Goal: Check status: Check status

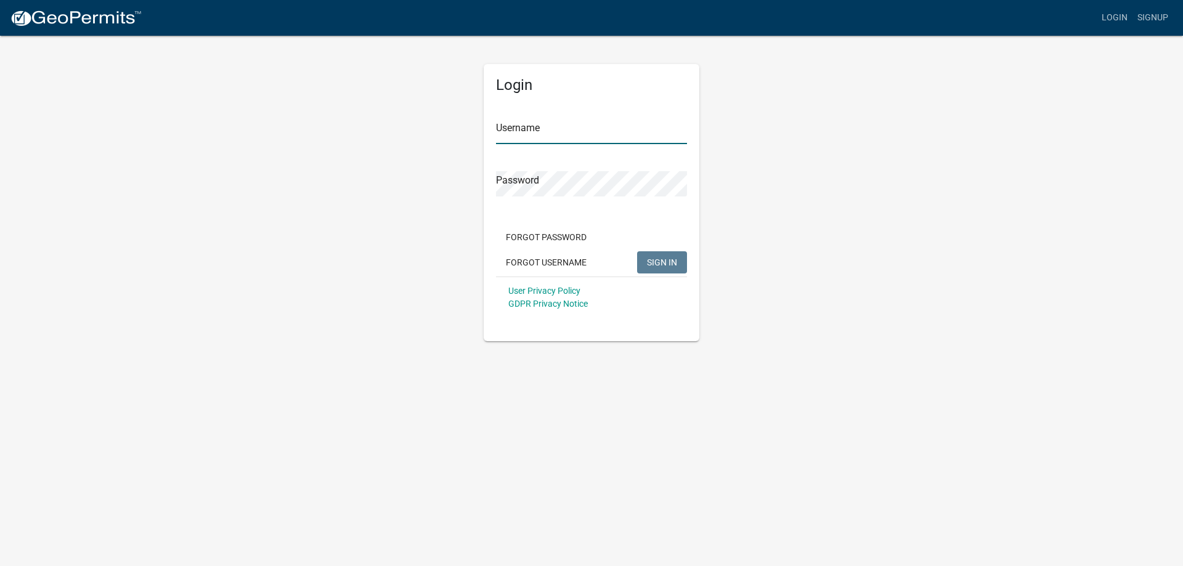
click at [524, 131] on input "Username" at bounding box center [591, 131] width 191 height 25
click at [653, 263] on span "SIGN IN" at bounding box center [662, 262] width 30 height 10
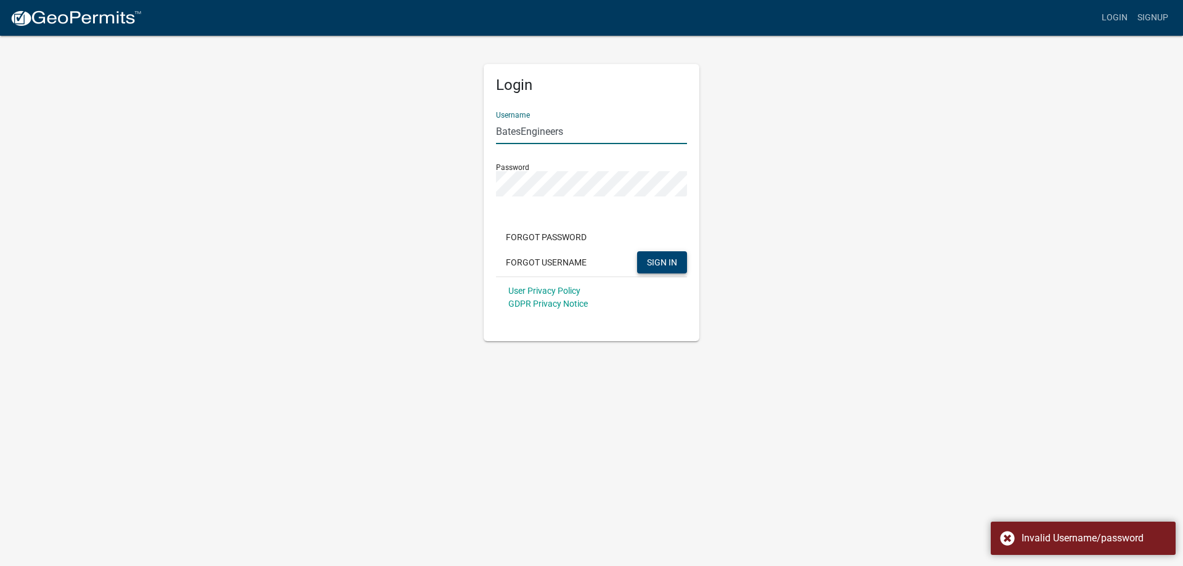
click at [521, 131] on input "BatesEngineers" at bounding box center [591, 131] width 191 height 25
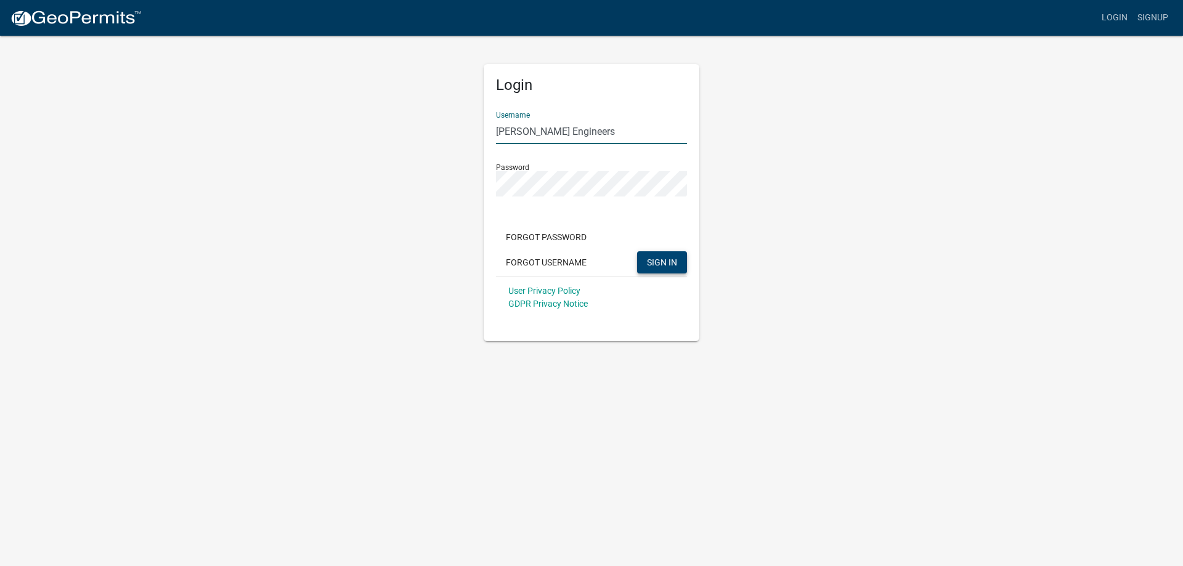
type input "[PERSON_NAME] Engineers"
click at [673, 257] on span "SIGN IN" at bounding box center [662, 262] width 30 height 10
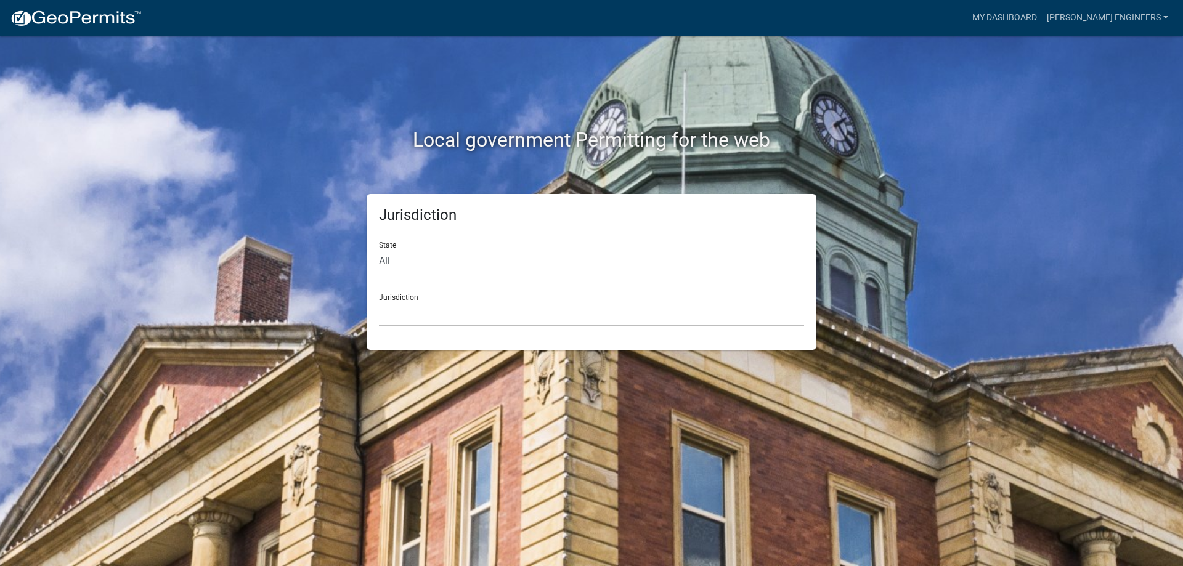
click at [552, 293] on div "Jurisdiction [GEOGRAPHIC_DATA], [US_STATE] [GEOGRAPHIC_DATA], [US_STATE][PERSON…" at bounding box center [591, 305] width 425 height 42
click at [440, 299] on div "Jurisdiction [GEOGRAPHIC_DATA], [US_STATE] [GEOGRAPHIC_DATA], [US_STATE][PERSON…" at bounding box center [591, 305] width 425 height 42
click at [389, 311] on select "[GEOGRAPHIC_DATA], [US_STATE] [GEOGRAPHIC_DATA], [US_STATE][PERSON_NAME][GEOGRA…" at bounding box center [591, 313] width 425 height 25
click at [1016, 124] on div "Local government Permitting for the web Jurisdiction State All [US_STATE] [US_S…" at bounding box center [591, 283] width 1183 height 566
click at [498, 255] on select "All [US_STATE] [US_STATE] [US_STATE] [US_STATE] [US_STATE] [US_STATE] [US_STATE…" at bounding box center [591, 261] width 425 height 25
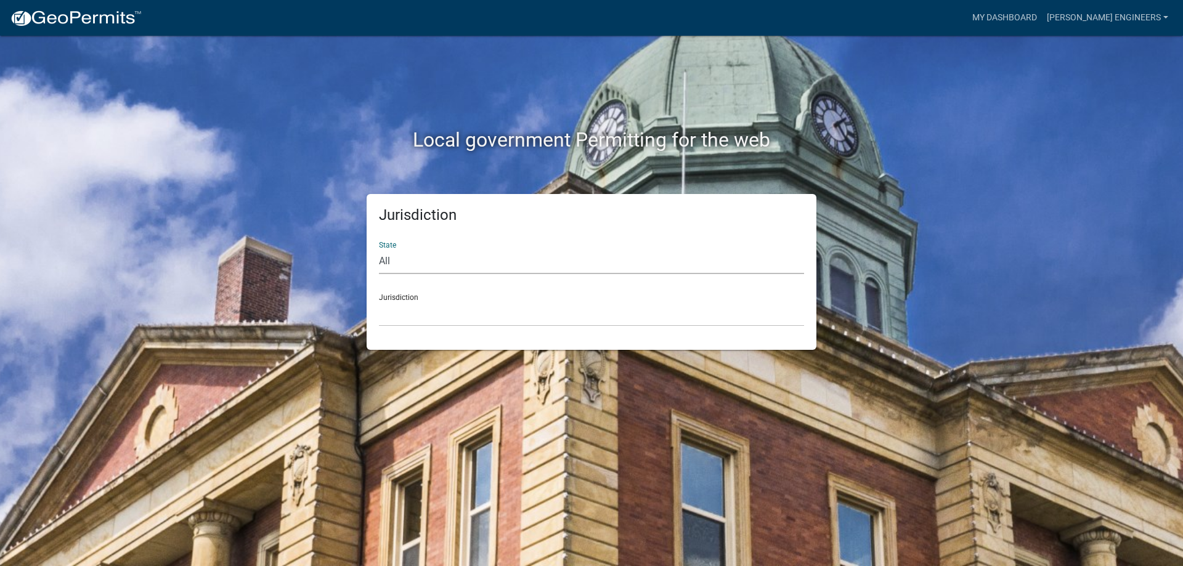
select select "[US_STATE]"
click at [379, 249] on select "All [US_STATE] [US_STATE] [US_STATE] [US_STATE] [US_STATE] [US_STATE] [US_STATE…" at bounding box center [591, 261] width 425 height 25
click at [440, 312] on select "[GEOGRAPHIC_DATA], [US_STATE][PERSON_NAME][GEOGRAPHIC_DATA], [US_STATE][PERSON_…" at bounding box center [591, 313] width 425 height 25
click at [414, 257] on select "All [US_STATE] [US_STATE] [US_STATE] [US_STATE] [US_STATE] [US_STATE] [US_STATE…" at bounding box center [591, 261] width 425 height 25
select select "[US_STATE]"
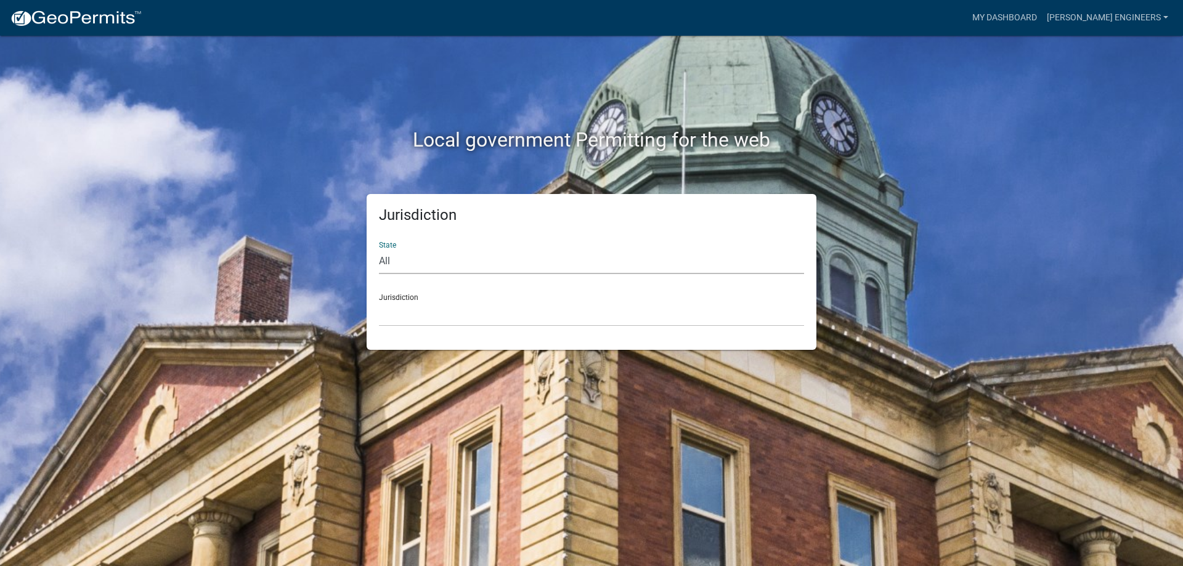
click at [379, 249] on select "All [US_STATE] [US_STATE] [US_STATE] [US_STATE] [US_STATE] [US_STATE] [US_STATE…" at bounding box center [591, 261] width 425 height 25
drag, startPoint x: 414, startPoint y: 273, endPoint x: 409, endPoint y: 314, distance: 41.0
click at [409, 314] on select "[GEOGRAPHIC_DATA], [US_STATE][PERSON_NAME][GEOGRAPHIC_DATA], [US_STATE][PERSON_…" at bounding box center [591, 313] width 425 height 25
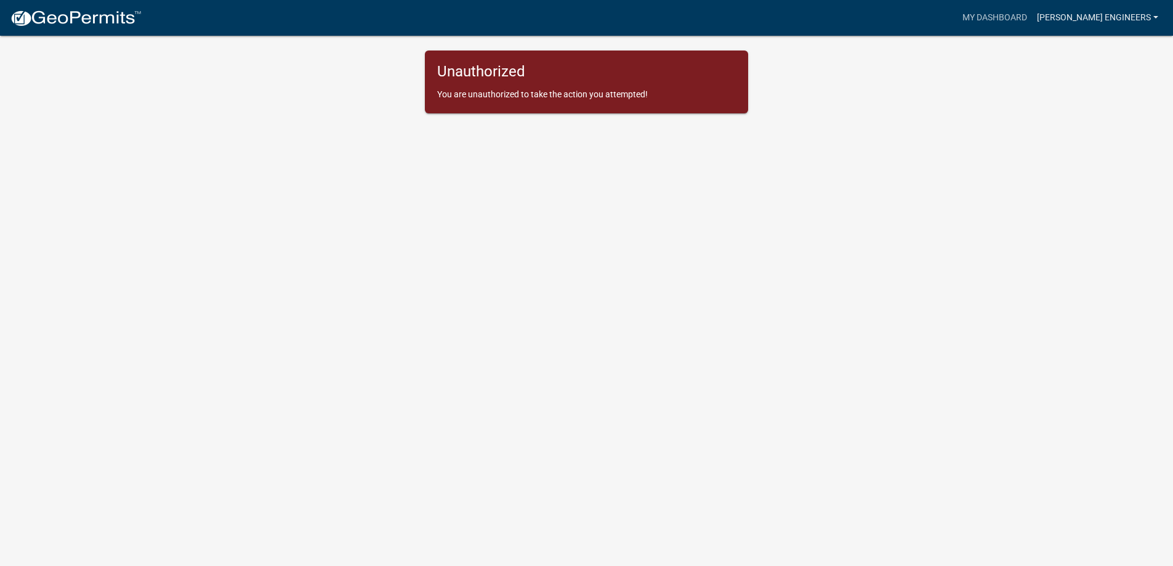
click at [1118, 21] on link "[PERSON_NAME] Engineers" at bounding box center [1097, 17] width 131 height 23
click at [1087, 52] on link "Account" at bounding box center [1110, 51] width 105 height 30
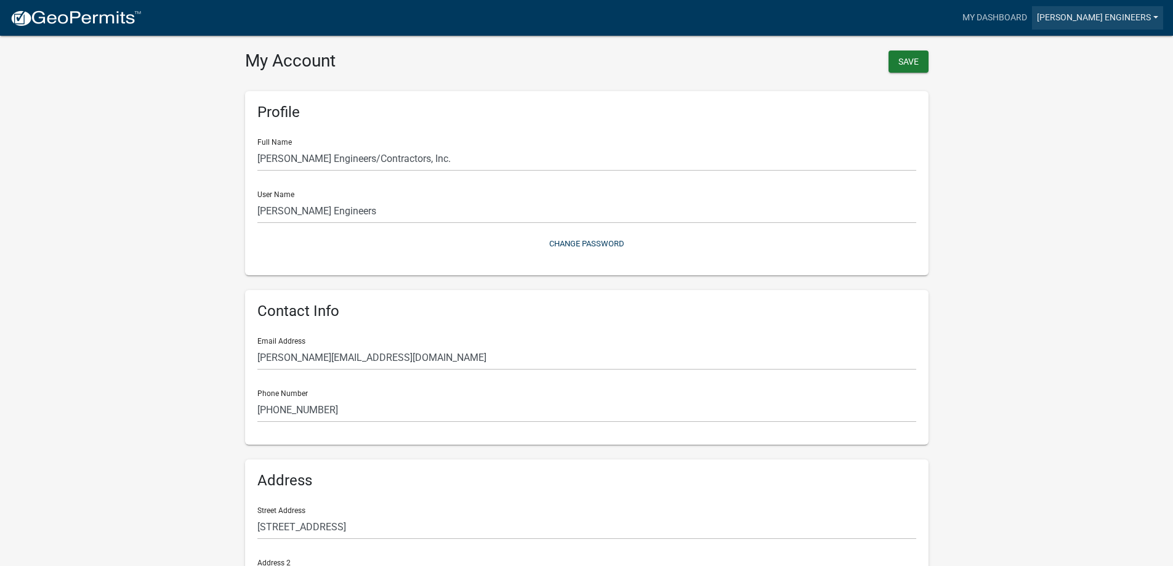
click at [1112, 15] on link "[PERSON_NAME] Engineers" at bounding box center [1097, 17] width 131 height 23
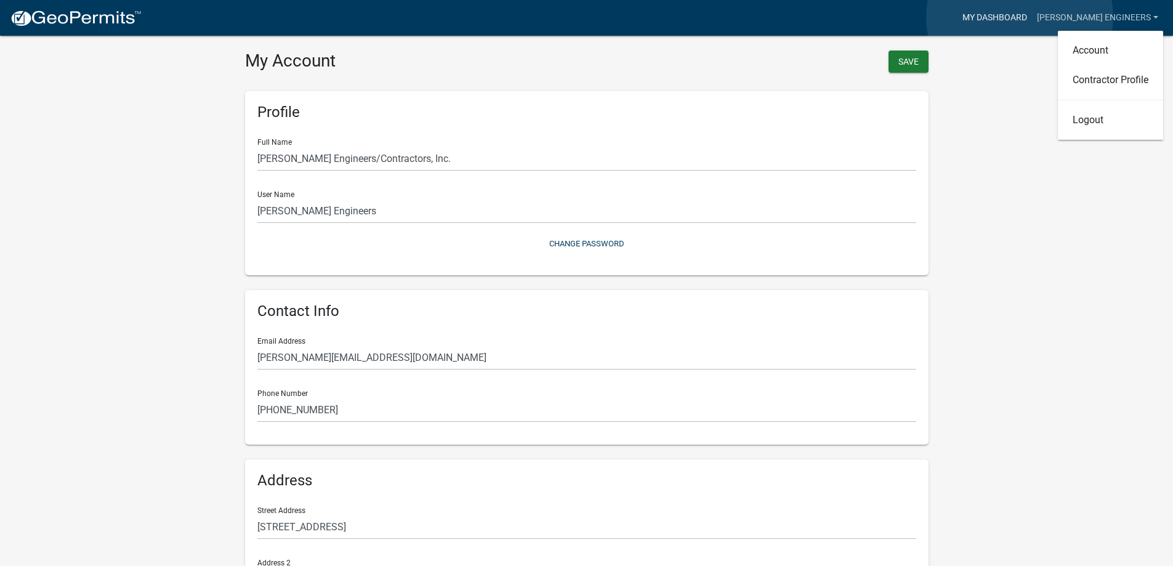
click at [1020, 17] on link "My Dashboard" at bounding box center [995, 17] width 75 height 23
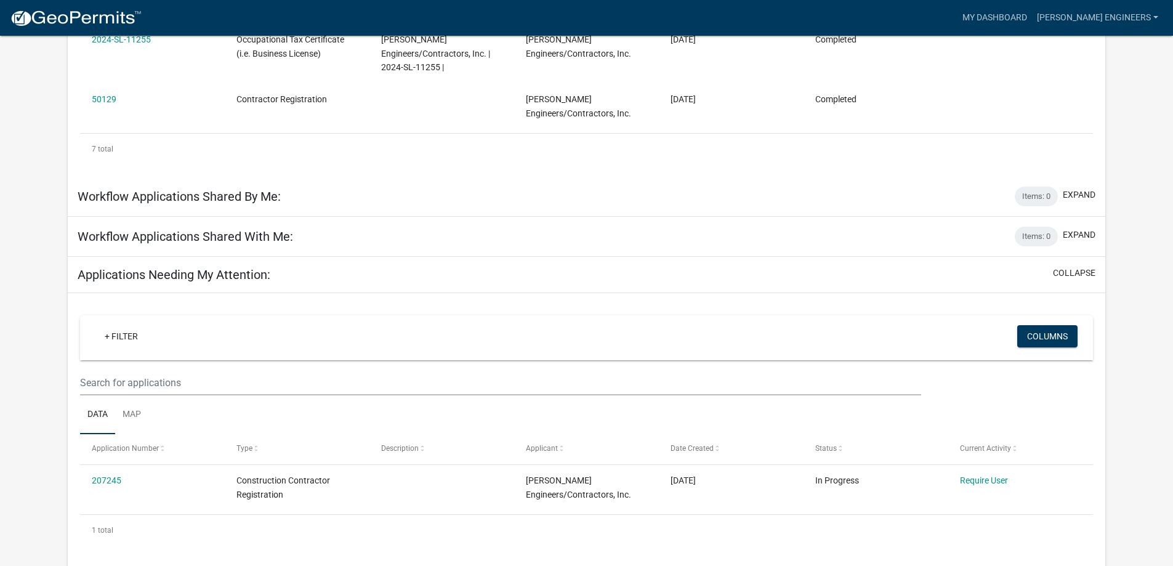
scroll to position [543, 0]
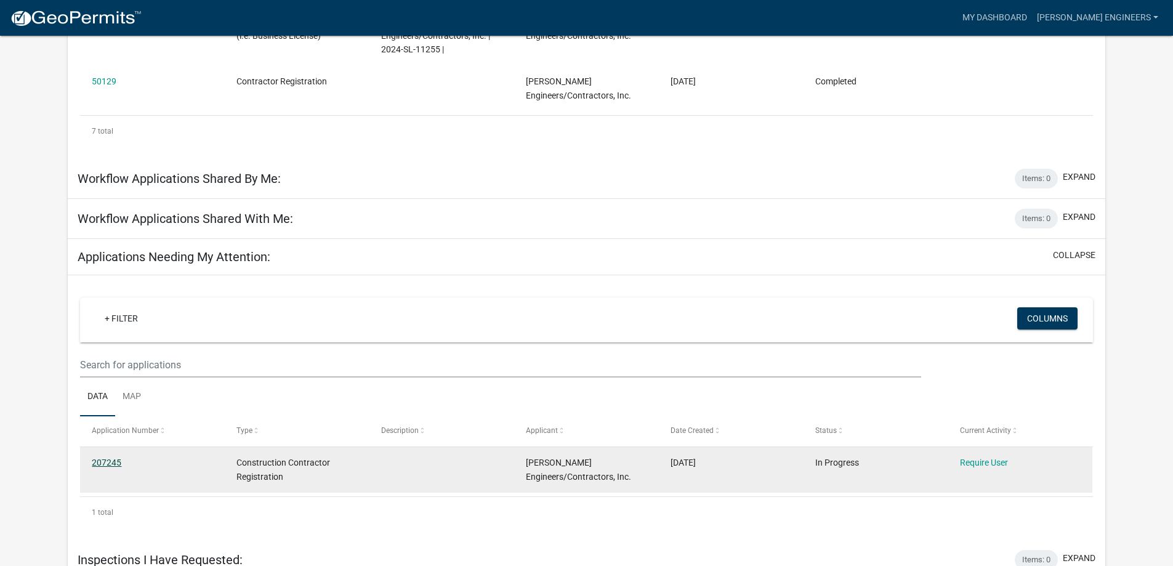
click at [101, 458] on link "207245" at bounding box center [107, 463] width 30 height 10
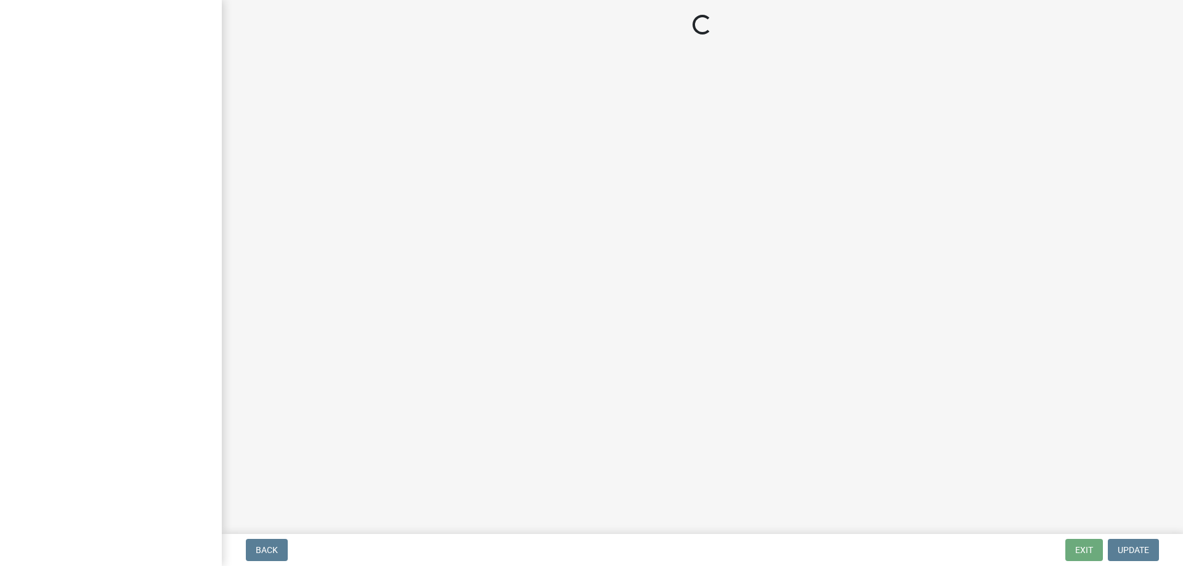
select select "GA"
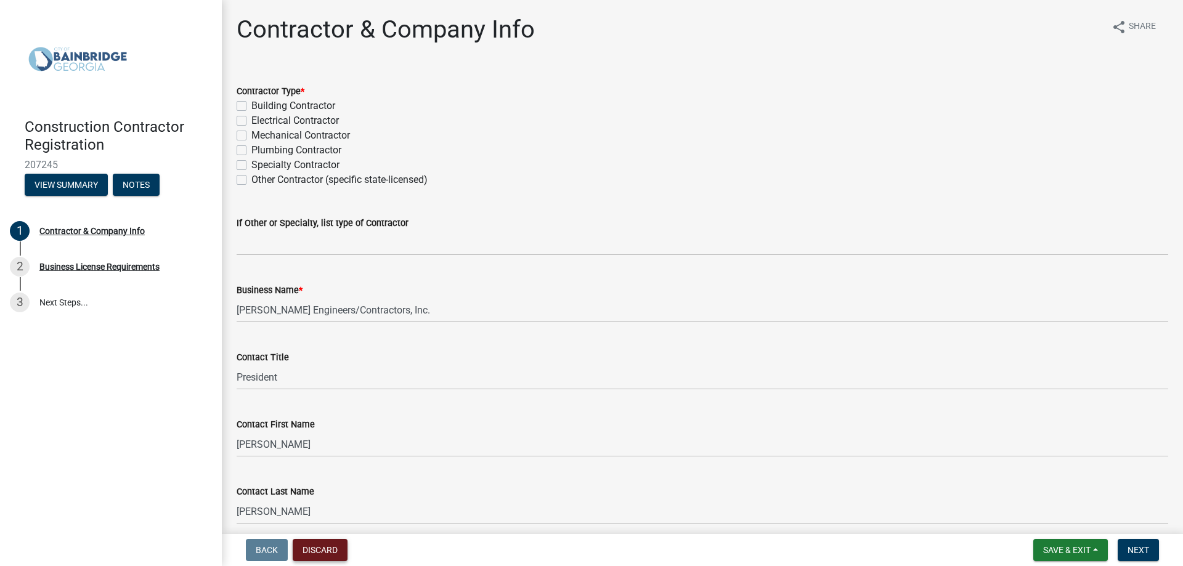
click at [309, 551] on button "Discard" at bounding box center [320, 550] width 55 height 22
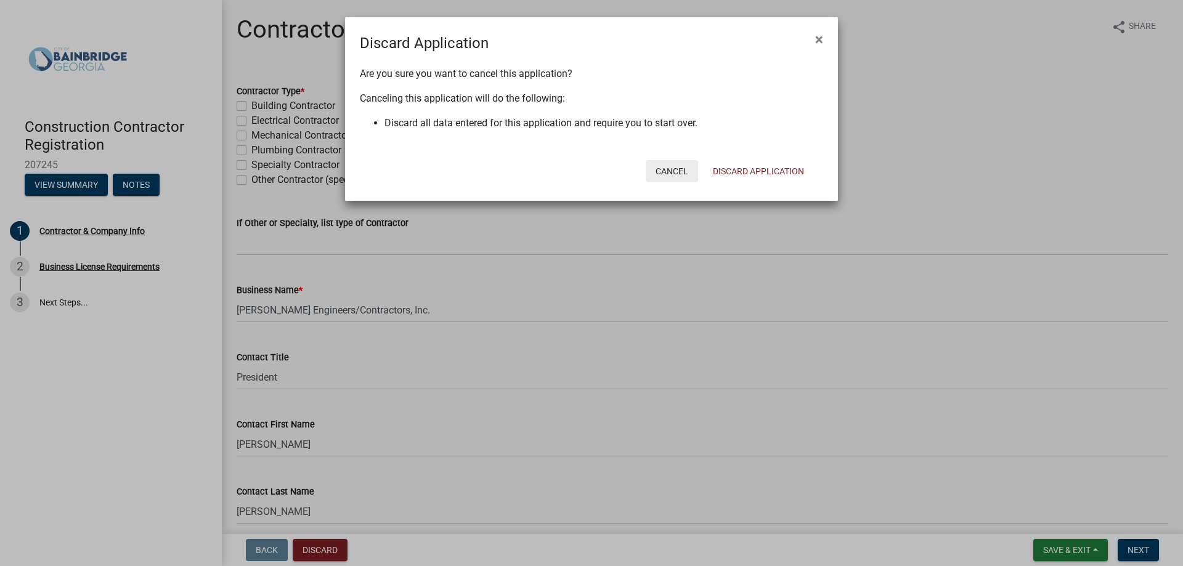
click at [676, 176] on button "Cancel" at bounding box center [671, 171] width 52 height 22
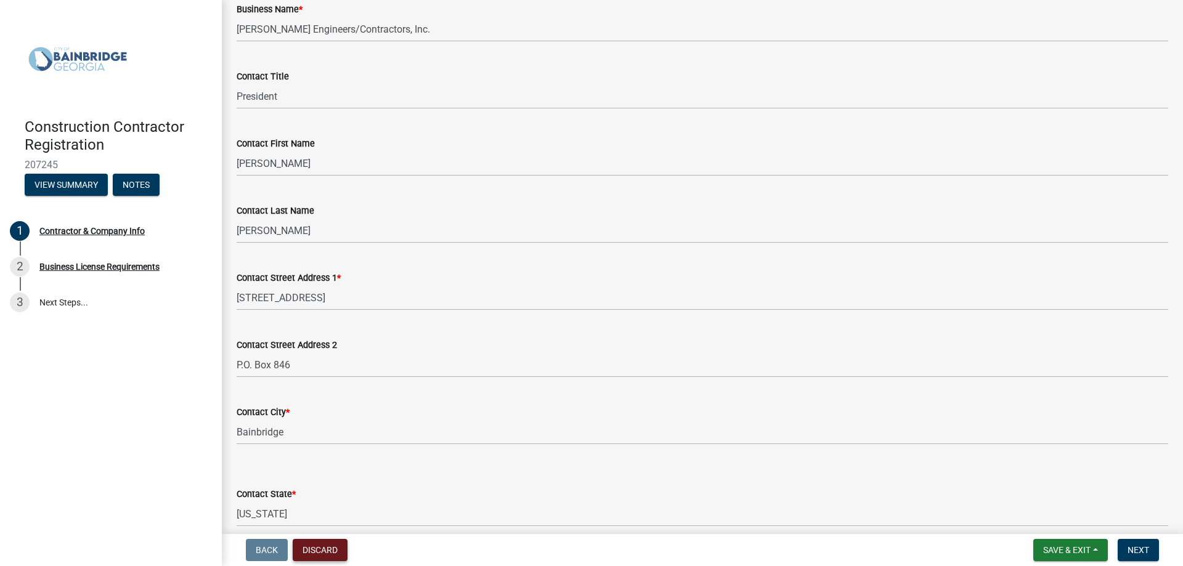
scroll to position [180, 0]
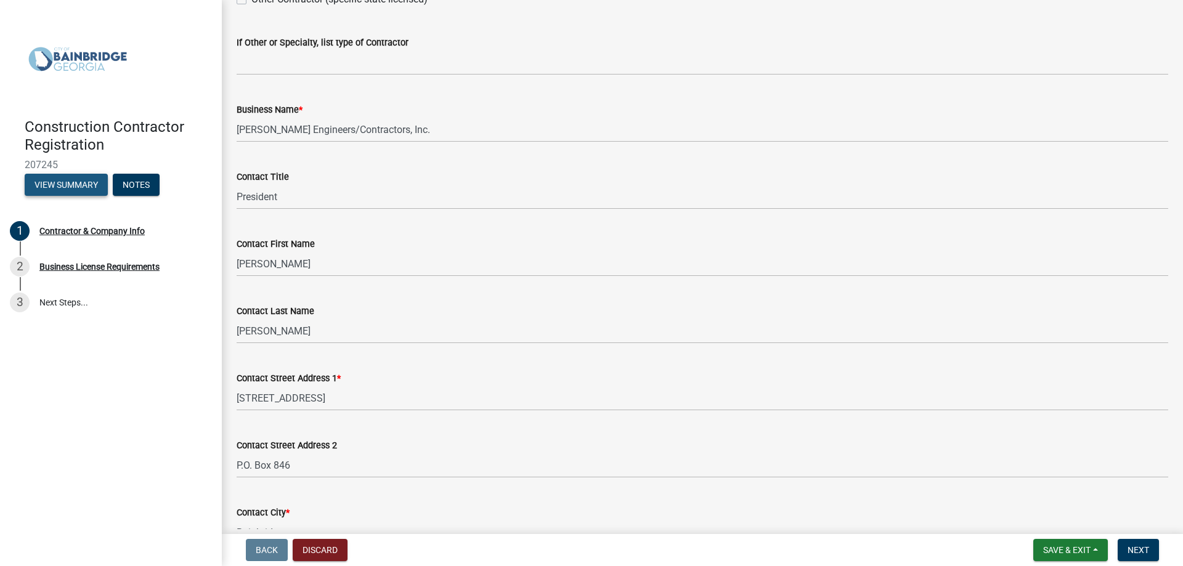
click at [71, 182] on button "View Summary" at bounding box center [66, 185] width 83 height 22
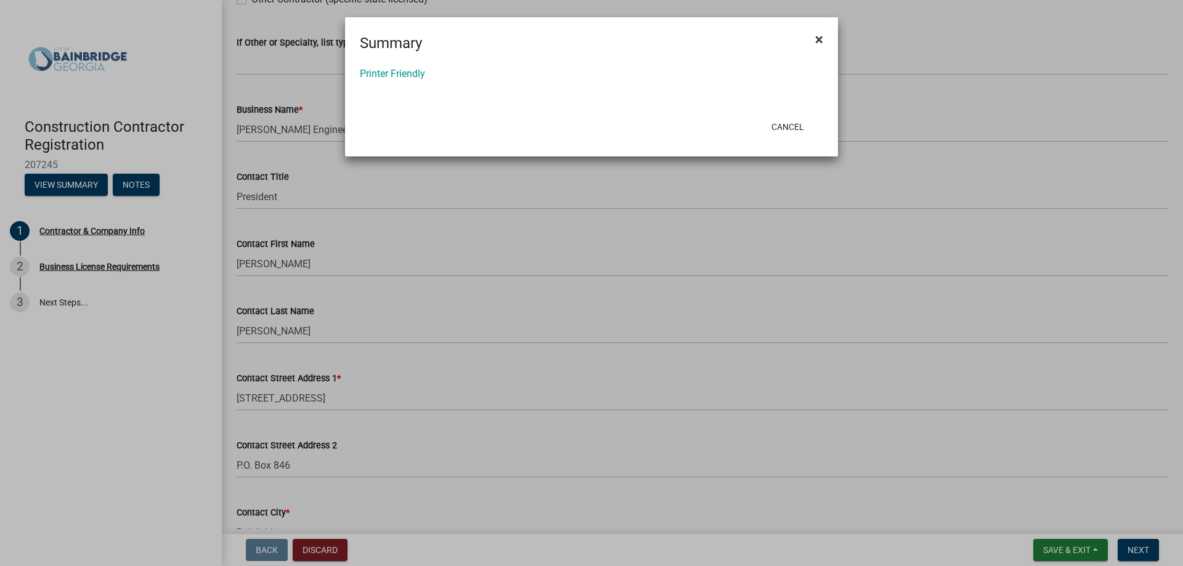
click at [820, 38] on span "×" at bounding box center [819, 39] width 8 height 17
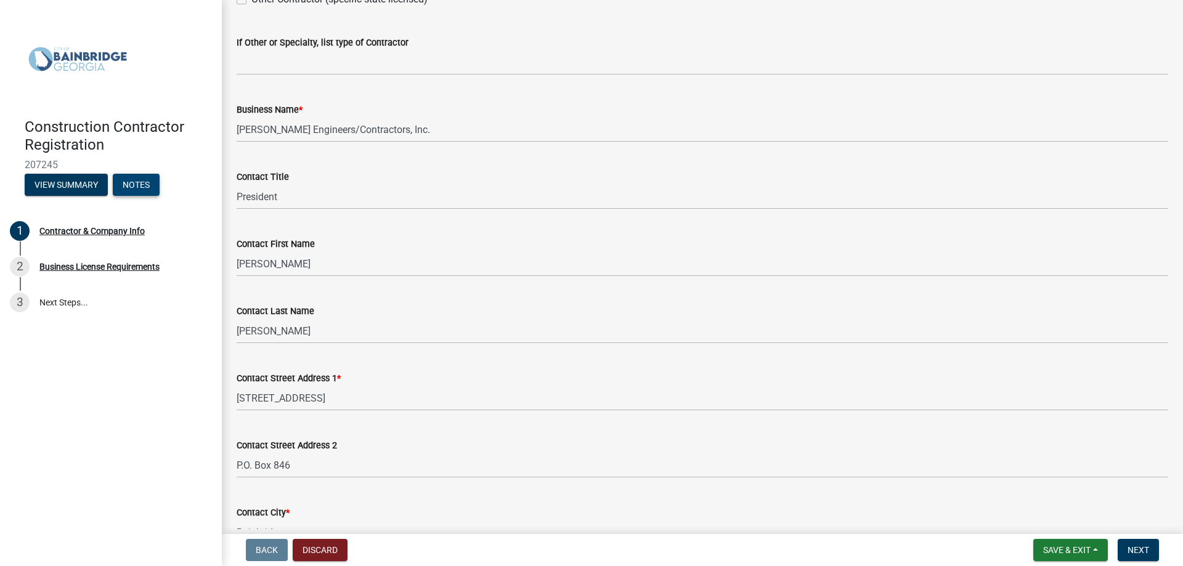
click at [150, 182] on button "Notes" at bounding box center [136, 185] width 47 height 22
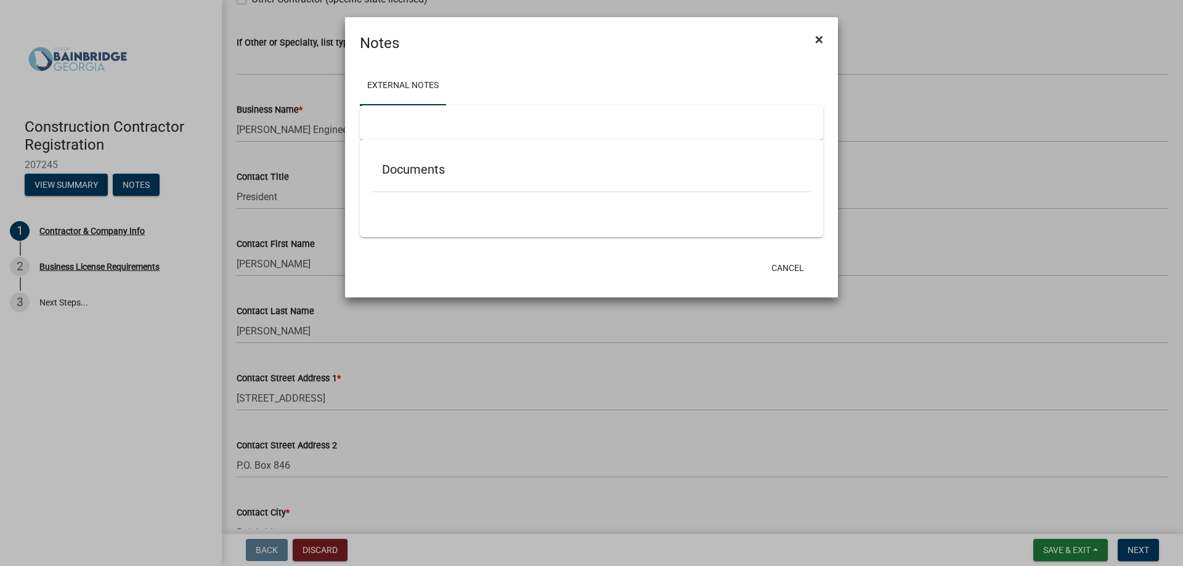
click at [819, 39] on span "×" at bounding box center [819, 39] width 8 height 17
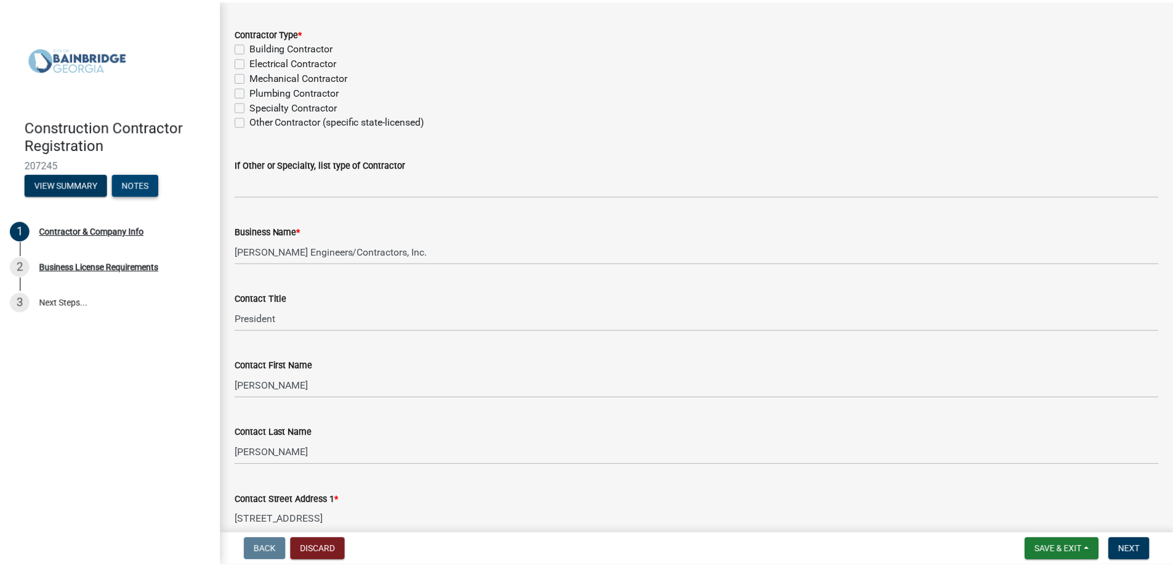
scroll to position [0, 0]
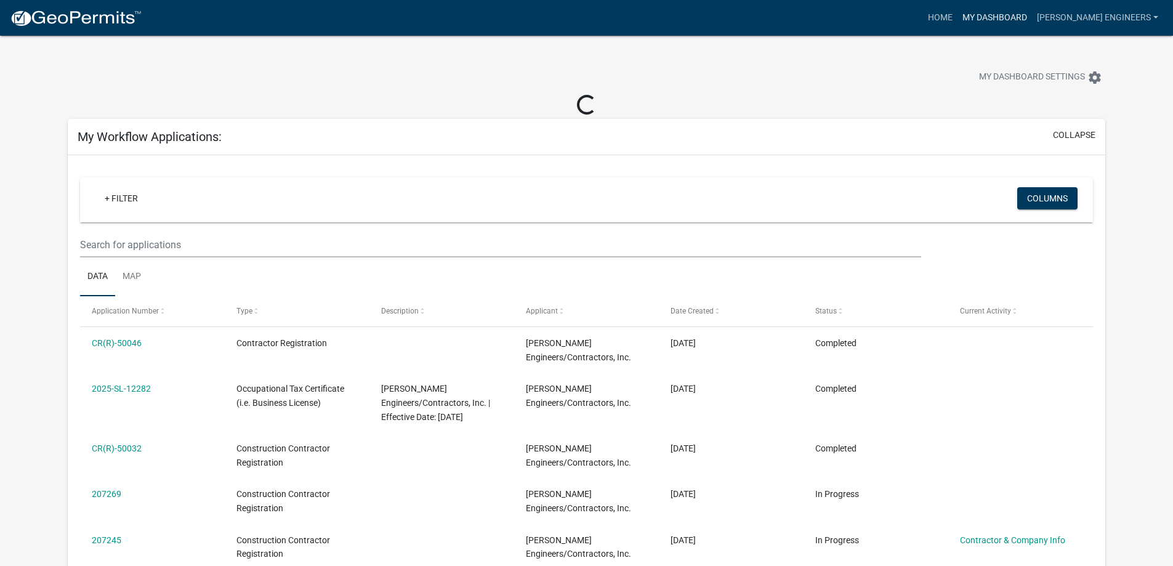
click at [1017, 11] on link "My Dashboard" at bounding box center [995, 17] width 75 height 23
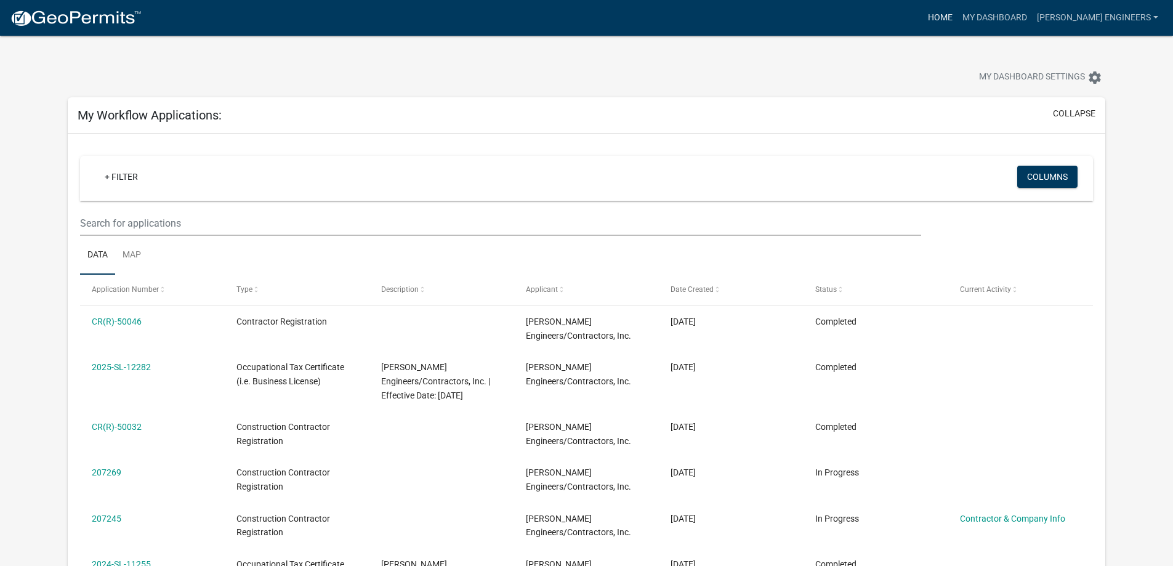
click at [958, 11] on link "Home" at bounding box center [940, 17] width 34 height 23
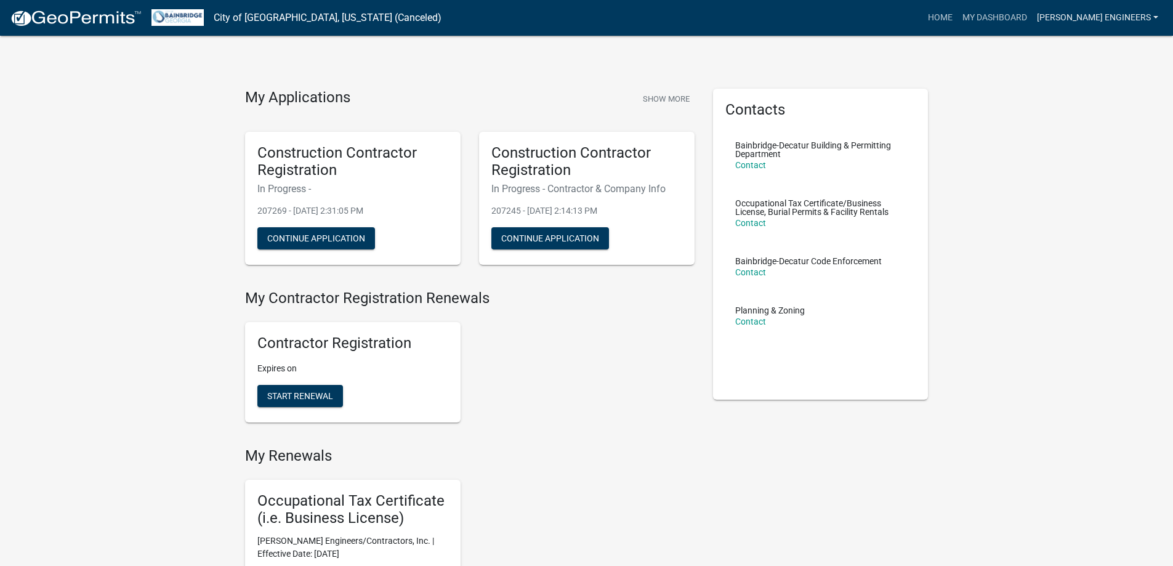
click at [1156, 17] on link "[PERSON_NAME] Engineers" at bounding box center [1097, 17] width 131 height 23
click at [1098, 119] on link "Logout" at bounding box center [1110, 120] width 105 height 30
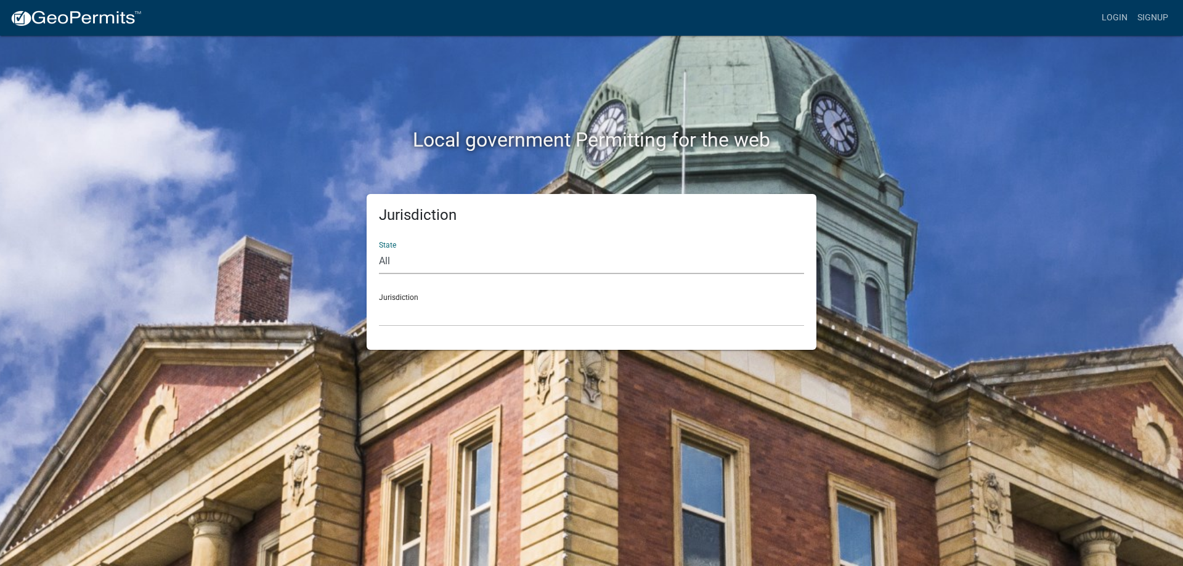
click at [442, 249] on select "All [US_STATE] [US_STATE] [US_STATE] [US_STATE] [US_STATE] [US_STATE] [US_STATE…" at bounding box center [591, 261] width 425 height 25
select select "[US_STATE]"
click at [379, 249] on select "All [US_STATE] [US_STATE] [US_STATE] [US_STATE] [US_STATE] [US_STATE] [US_STATE…" at bounding box center [591, 261] width 425 height 25
drag, startPoint x: 437, startPoint y: 272, endPoint x: 424, endPoint y: 320, distance: 49.8
click at [424, 320] on select "[GEOGRAPHIC_DATA], [US_STATE][PERSON_NAME][GEOGRAPHIC_DATA], [US_STATE][PERSON_…" at bounding box center [591, 313] width 425 height 25
